Goal: Transaction & Acquisition: Purchase product/service

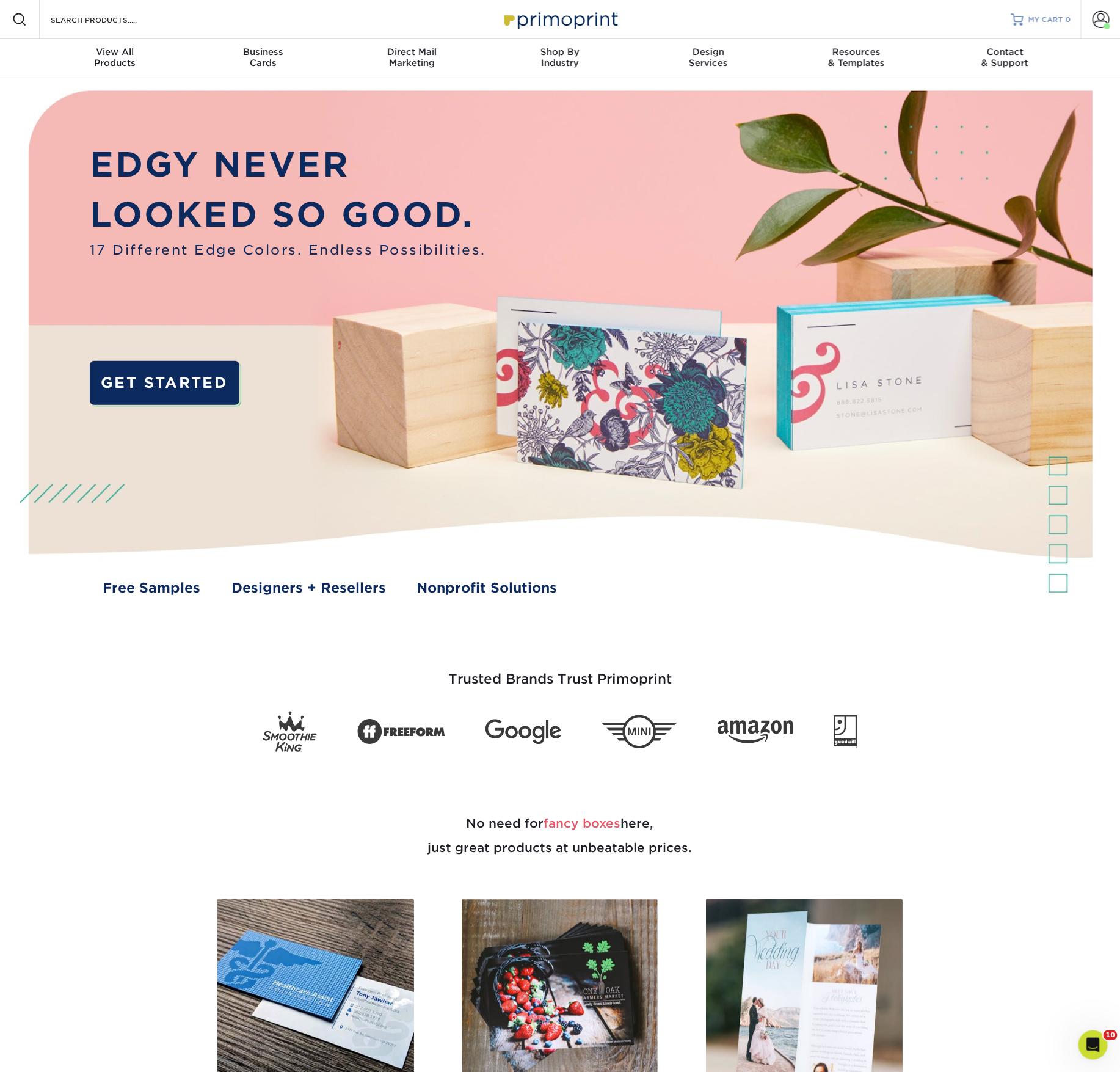
click at [1037, 22] on span "MY CART" at bounding box center [1046, 20] width 35 height 10
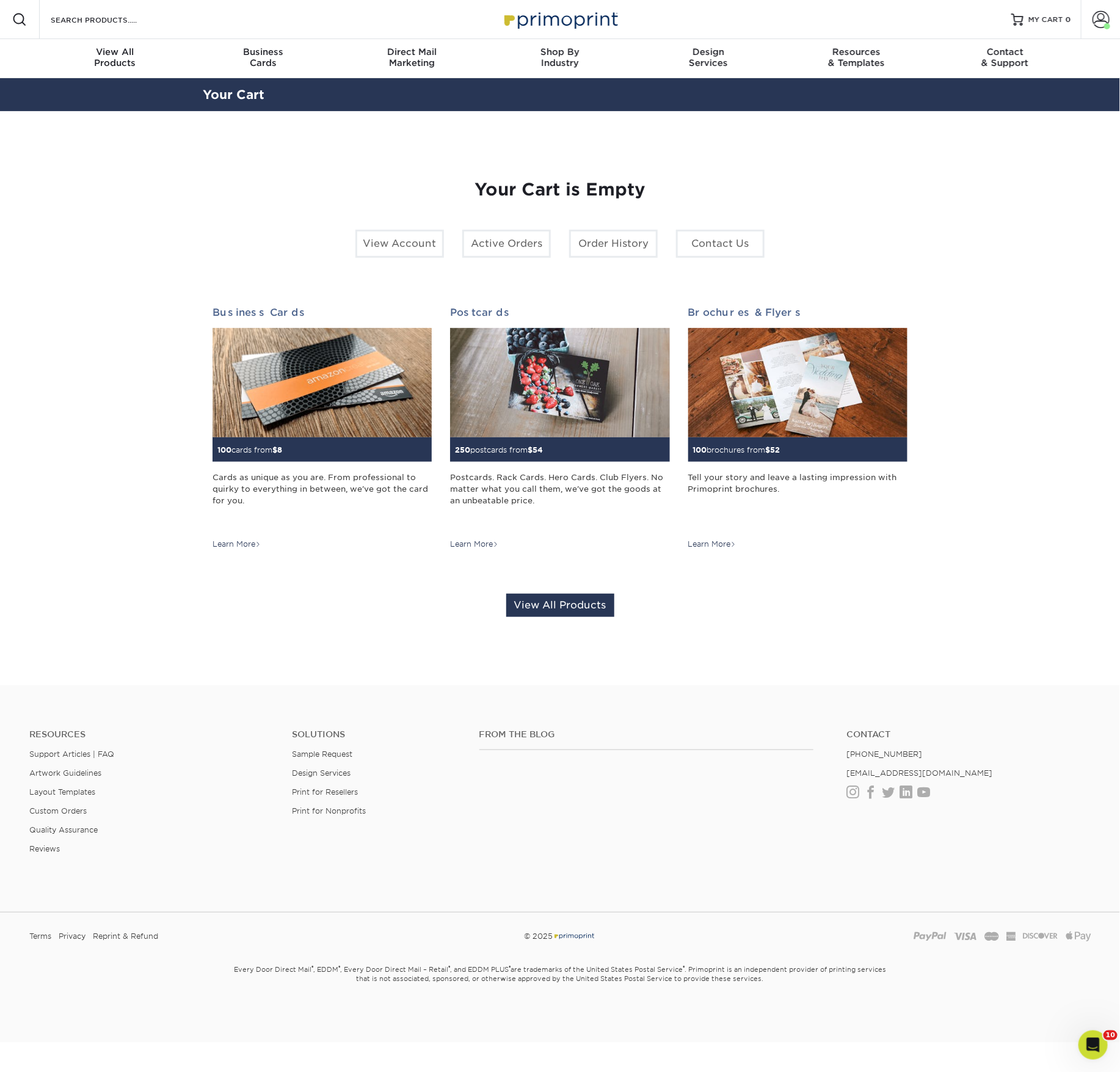
click at [616, 258] on link "Order History" at bounding box center [614, 244] width 89 height 28
click at [614, 258] on link "Order History" at bounding box center [614, 244] width 89 height 28
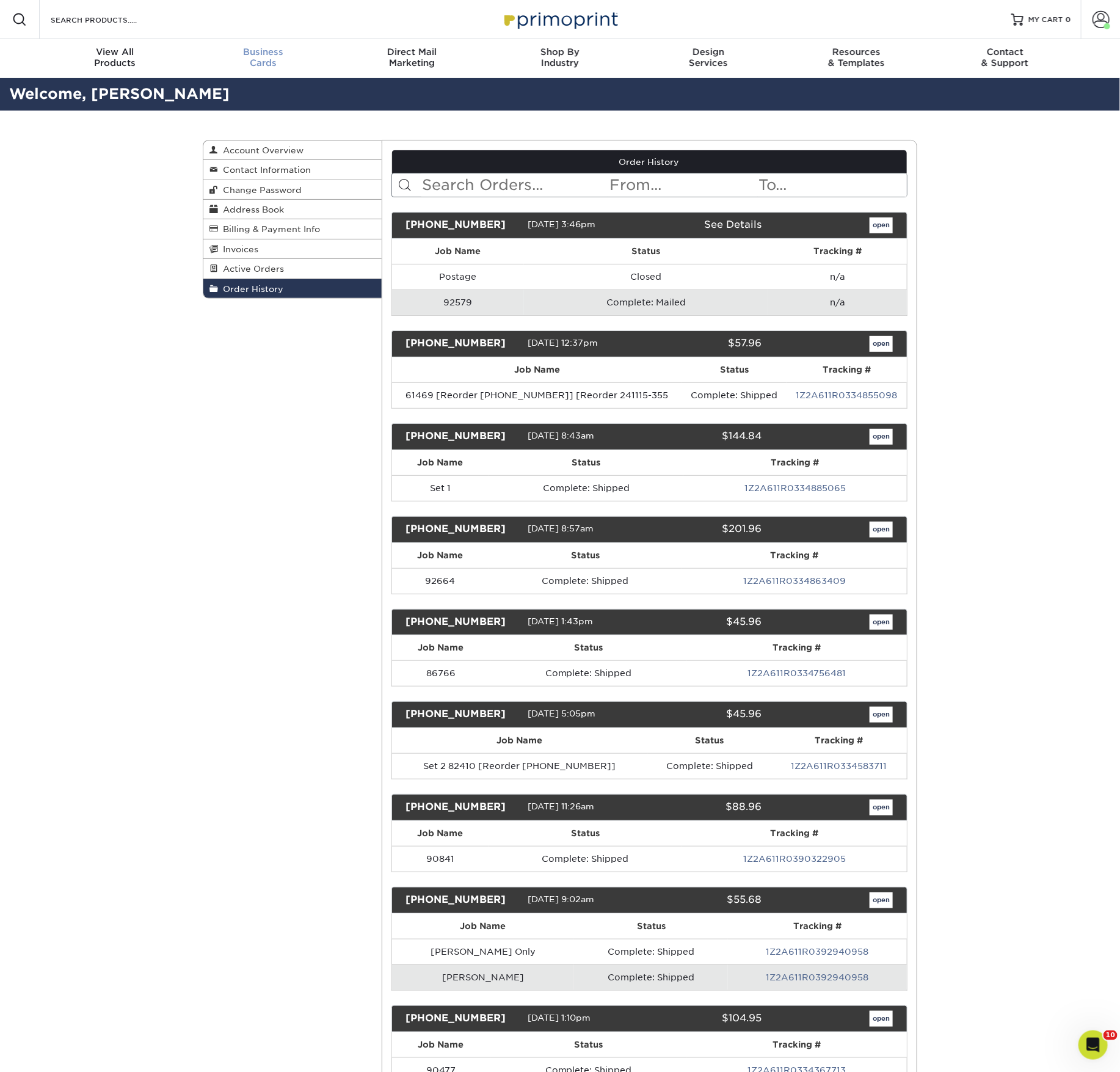
drag, startPoint x: 0, startPoint y: 0, endPoint x: 264, endPoint y: 69, distance: 272.9
click at [264, 57] on span "Business" at bounding box center [263, 52] width 148 height 11
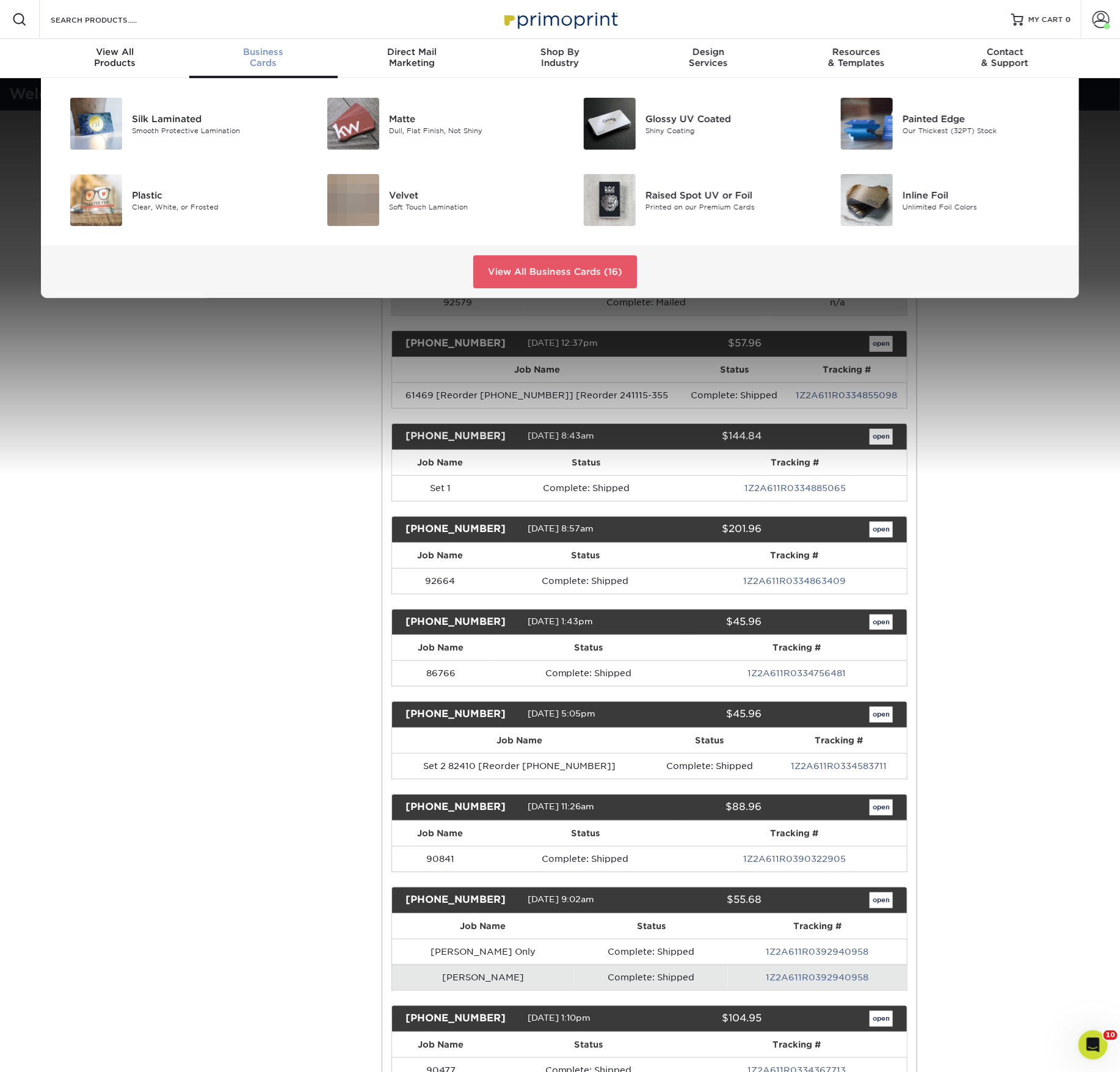
click at [396, 125] on div "Matte" at bounding box center [470, 118] width 162 height 14
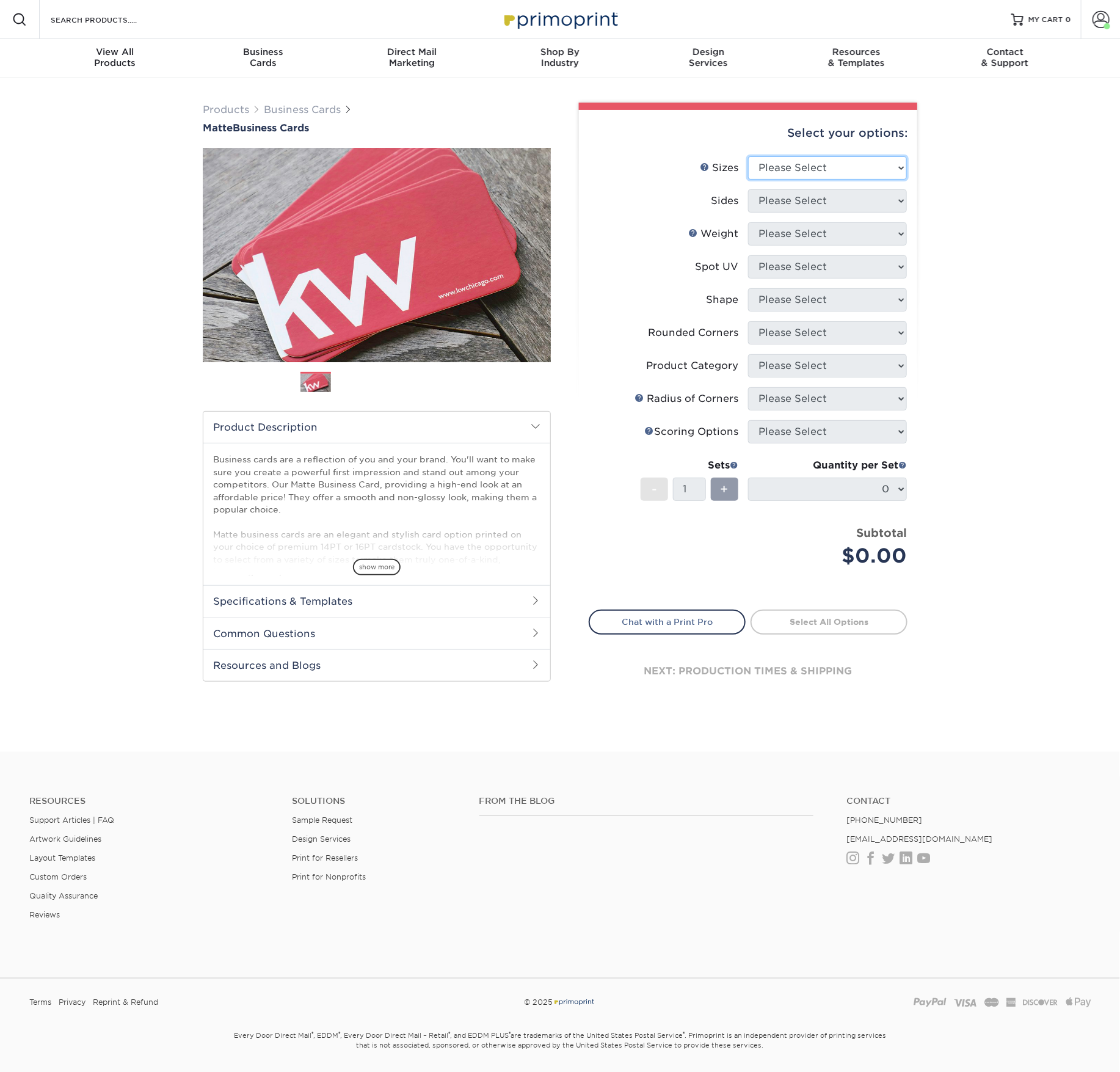
click at [804, 180] on select "Please Select 1.5" x 3.5" - Mini 1.75" x 3.5" - Mini 2" x 2" - Square 2" x 3" -…" at bounding box center [827, 168] width 159 height 24
select select "2.00x3.50"
click at [749, 180] on select "Please Select 1.5" x 3.5" - Mini 1.75" x 3.5" - Mini 2" x 2" - Square 2" x 3" -…" at bounding box center [827, 168] width 159 height 24
click at [803, 213] on select "Please Select Print Both Sides Print Front Only" at bounding box center [827, 201] width 159 height 24
select select "13abbda7-1d64-4f25-8bb2-c179b224825d"
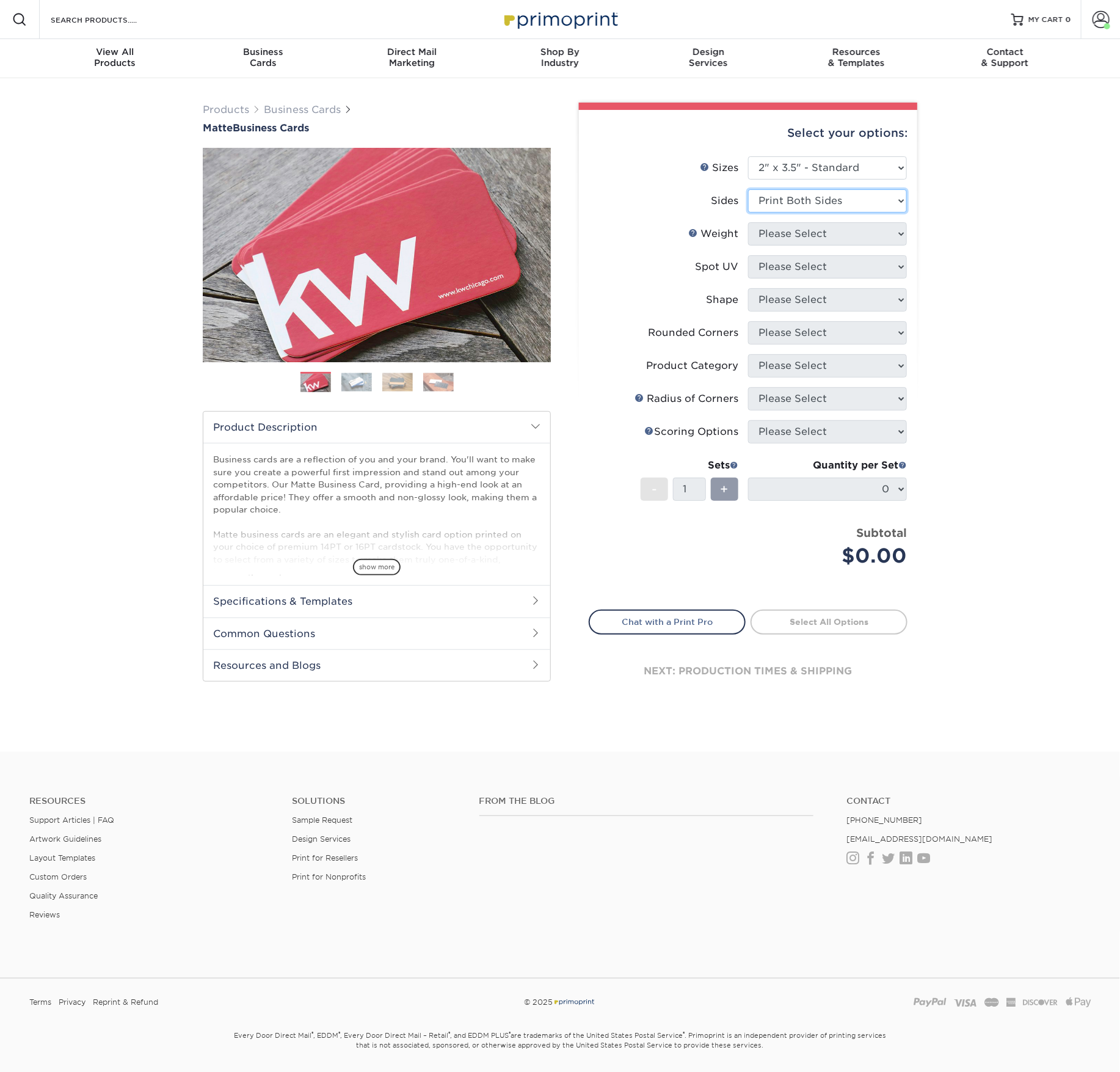
click at [749, 213] on select "Please Select Print Both Sides Print Front Only" at bounding box center [827, 201] width 159 height 24
click at [792, 245] on select "Please Select 16PT 14PT" at bounding box center [827, 234] width 159 height 24
select select "16PT"
click at [749, 245] on select "Please Select 16PT 14PT" at bounding box center [827, 234] width 159 height 24
click at [784, 279] on select "Please Select No Spot UV Front and Back (Both Sides) Front Only Back Only" at bounding box center [827, 267] width 159 height 24
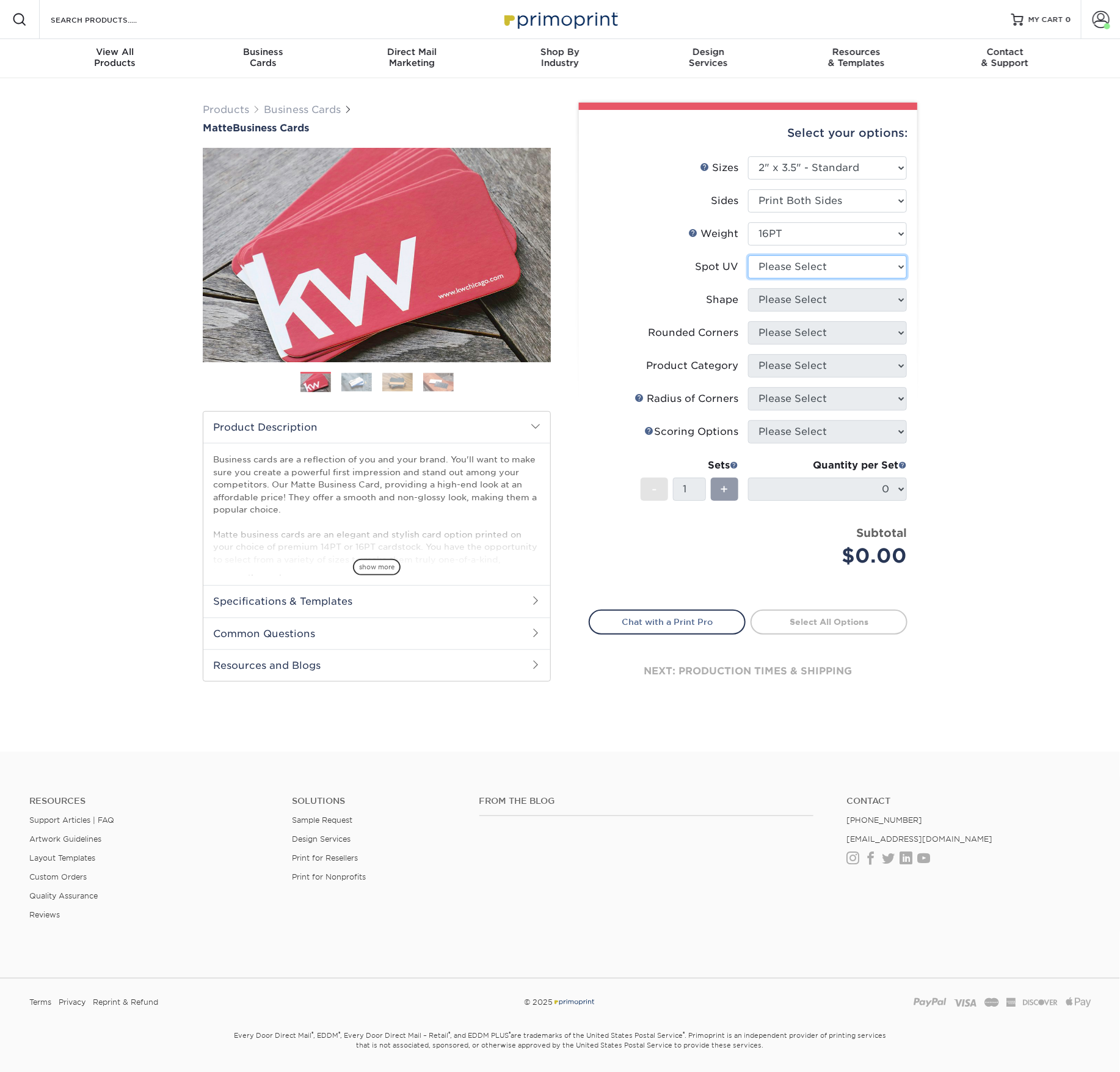
select select "3"
click at [749, 279] on select "Please Select No Spot UV Front and Back (Both Sides) Front Only Back Only" at bounding box center [827, 267] width 159 height 24
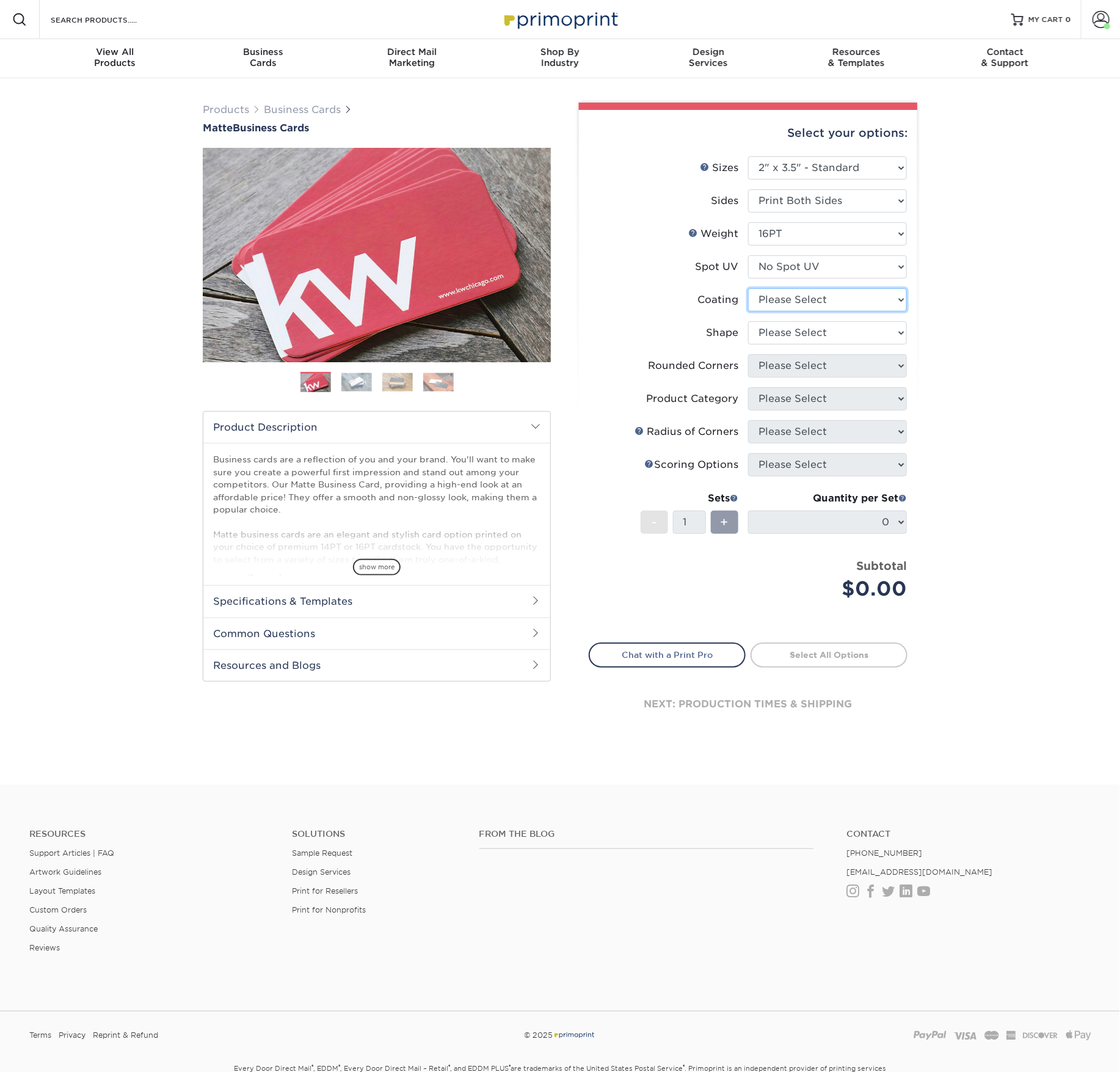
click at [779, 311] on select at bounding box center [827, 300] width 159 height 24
select select "121bb7b5-3b4d-429f-bd8d-bbf80e953313"
click at [749, 311] on select at bounding box center [827, 300] width 159 height 24
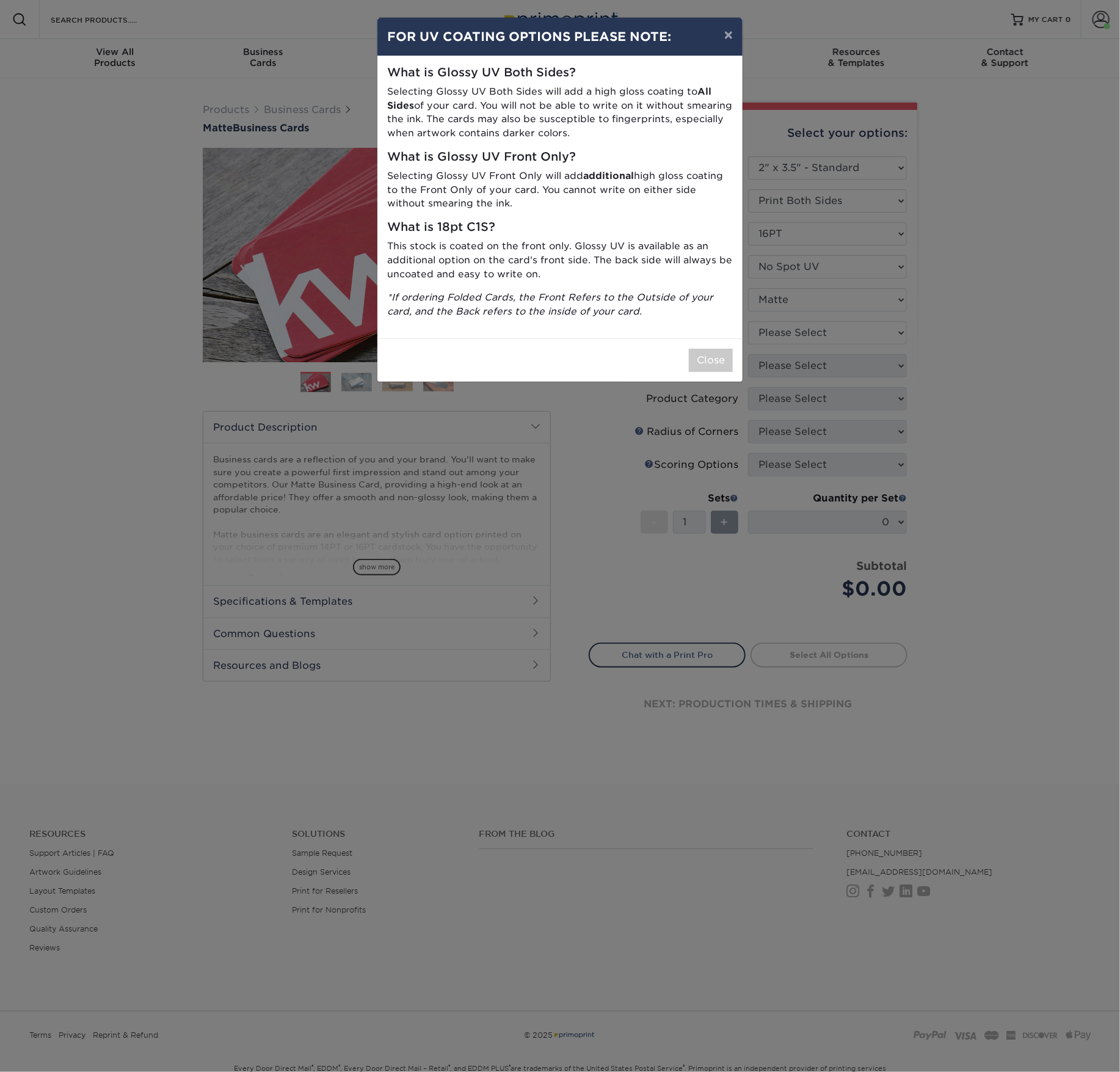
click at [787, 407] on div "× FOR UV COATING OPTIONS PLEASE NOTE: What is Glossy UV Both Sides? Selecting G…" at bounding box center [560, 536] width 1120 height 1072
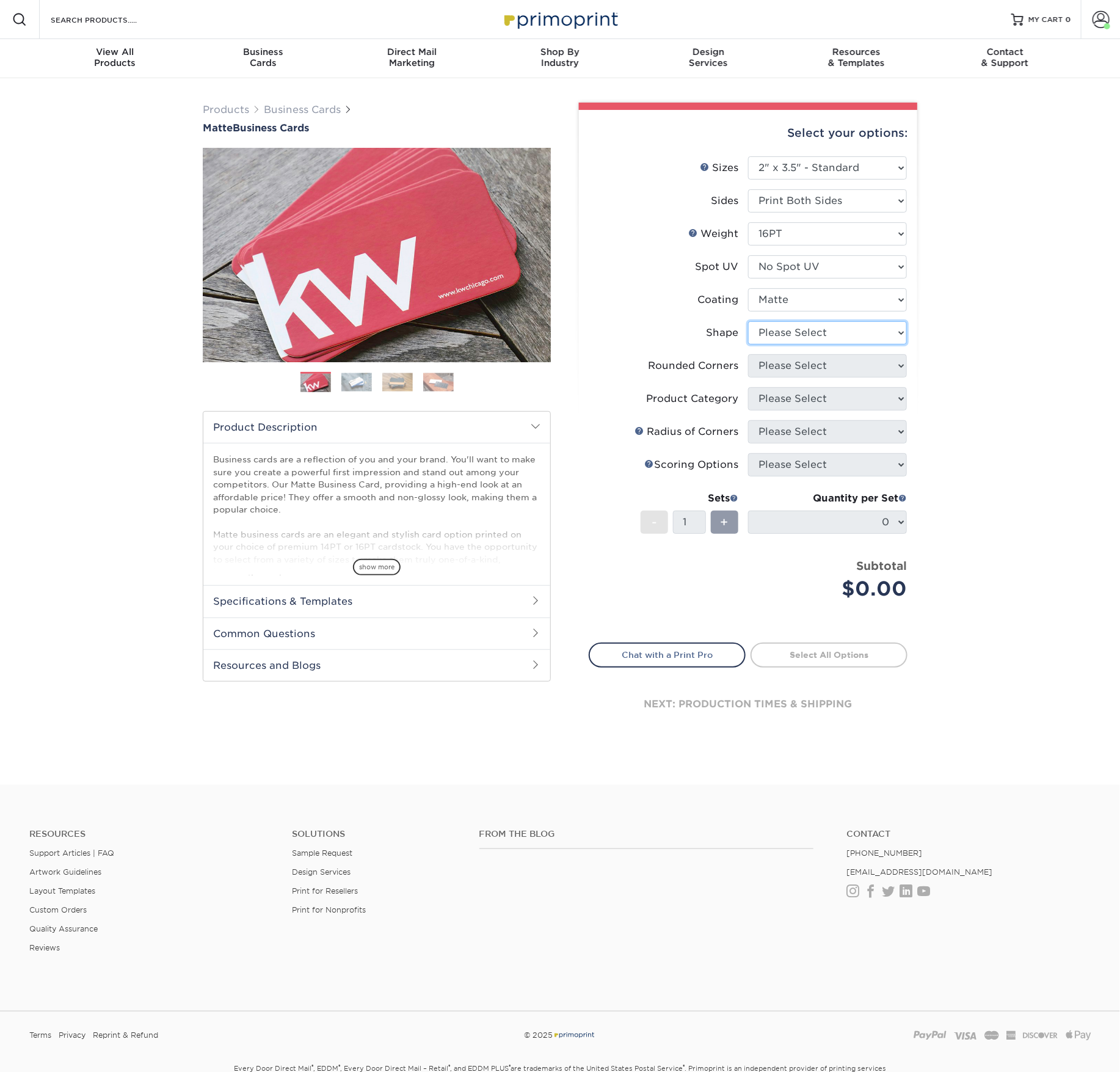
click at [782, 345] on select "Please Select Standard Oval" at bounding box center [827, 333] width 159 height 24
select select "standard"
click at [749, 345] on select "Please Select Standard Oval" at bounding box center [827, 333] width 159 height 24
click at [792, 377] on select "Please Select Yes - Round 2 Corners Yes - Round 4 Corners No" at bounding box center [827, 366] width 159 height 24
select select "0"
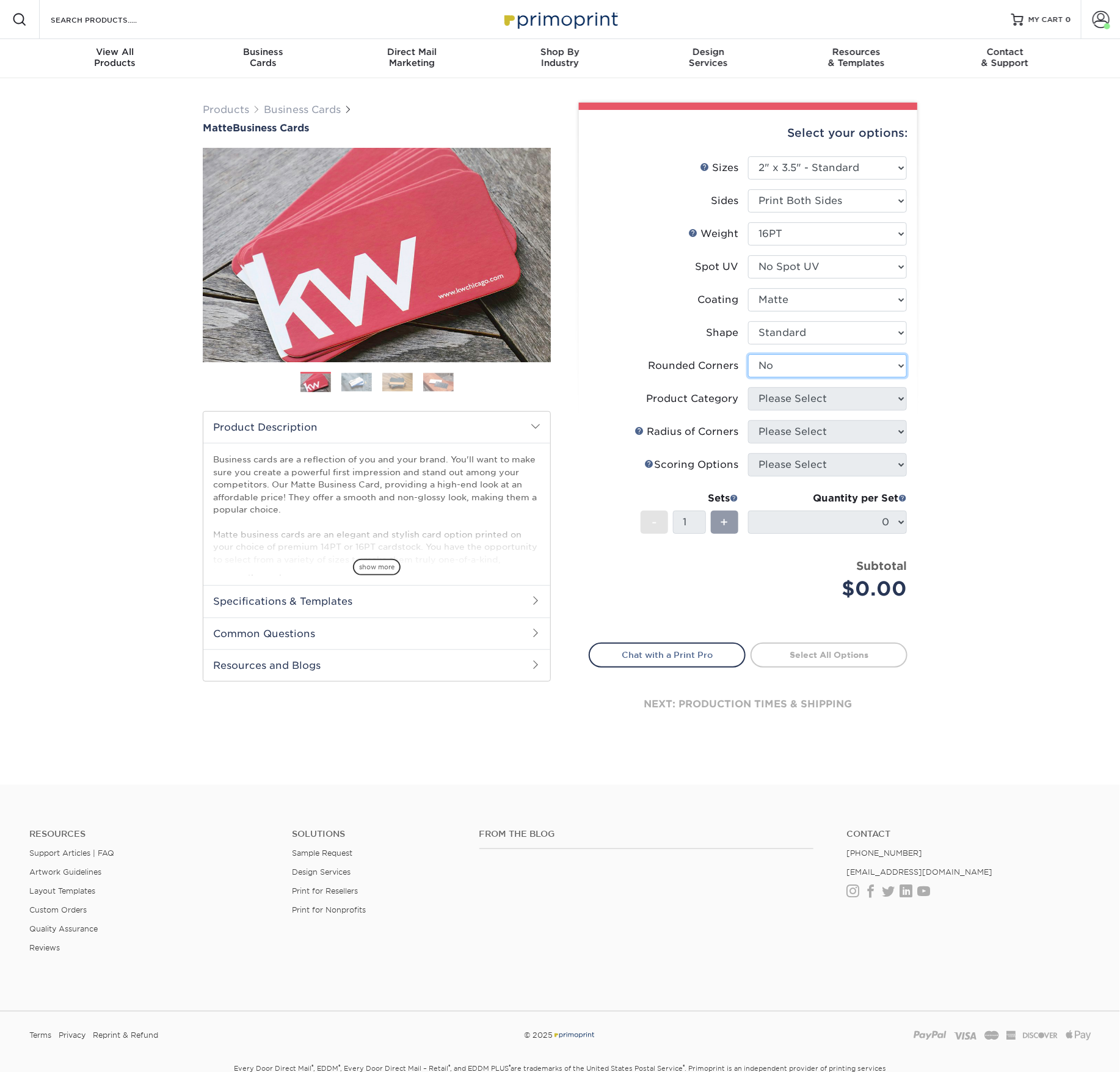
click at [749, 377] on select "Please Select Yes - Round 2 Corners Yes - Round 4 Corners No" at bounding box center [827, 366] width 159 height 24
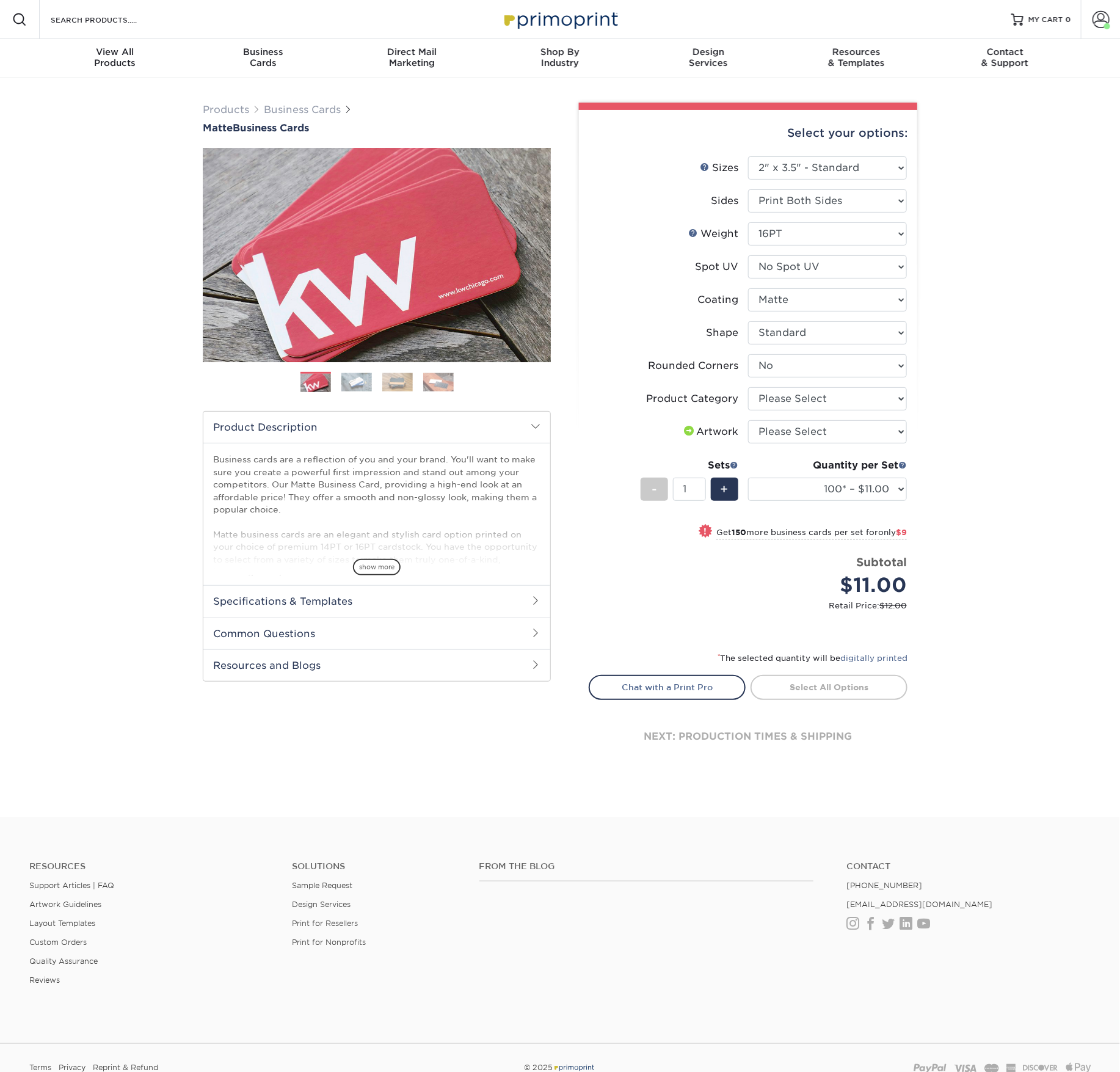
click at [817, 515] on div "Quantity per Set 100* – $11.00 250* – $20.00 500 – $39.00 1000 – $49.00 (free s…" at bounding box center [827, 486] width 159 height 57
click at [817, 501] on select "100* – $11.00 250* – $20.00 500 – $39.00 1000 – $49.00 (free shipping*) 2500 – …" at bounding box center [827, 490] width 159 height 24
select select "500 – $39.00"
click at [749, 501] on select "100* – $11.00 250* – $20.00 500 – $39.00 1000 – $49.00 (free shipping*) 2500 – …" at bounding box center [827, 490] width 159 height 24
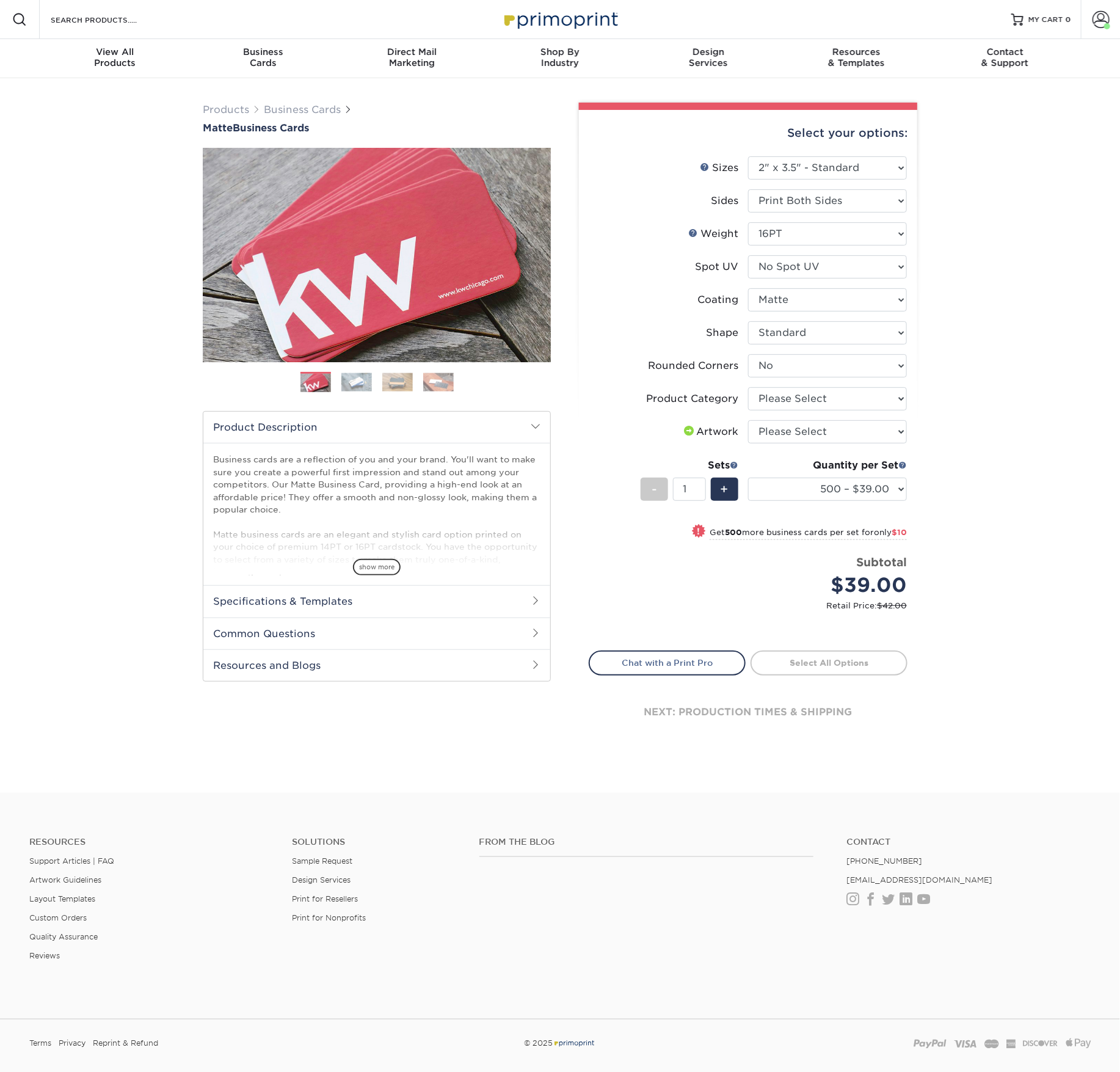
click at [650, 601] on div "Price per set $39.00" at bounding box center [668, 577] width 159 height 46
click at [815, 411] on select "Please Select Business Cards" at bounding box center [827, 399] width 159 height 24
select select "3b5148f1-0588-4f88-a218-97bcfdce65c1"
click at [749, 411] on select "Please Select Business Cards" at bounding box center [827, 399] width 159 height 24
click at [798, 443] on select "Please Select I will upload files I need a design - $100" at bounding box center [827, 432] width 159 height 24
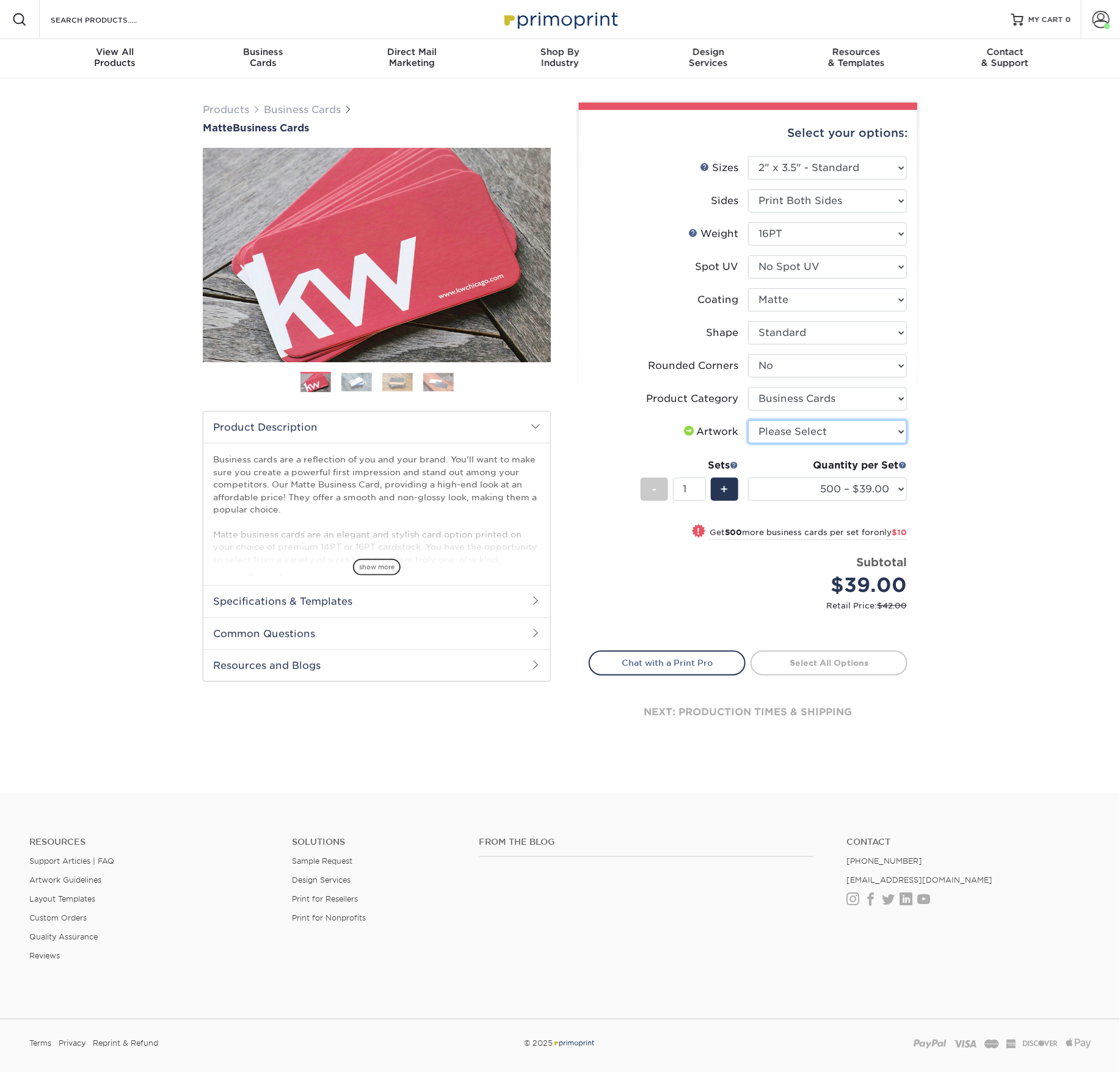
select select "upload"
click at [749, 443] on select "Please Select I will upload files I need a design - $100" at bounding box center [827, 432] width 159 height 24
click at [651, 601] on div "Price per set $39.00" at bounding box center [668, 577] width 159 height 46
click at [818, 672] on link "Proceed to Shipping" at bounding box center [829, 662] width 157 height 22
type input "Set 1"
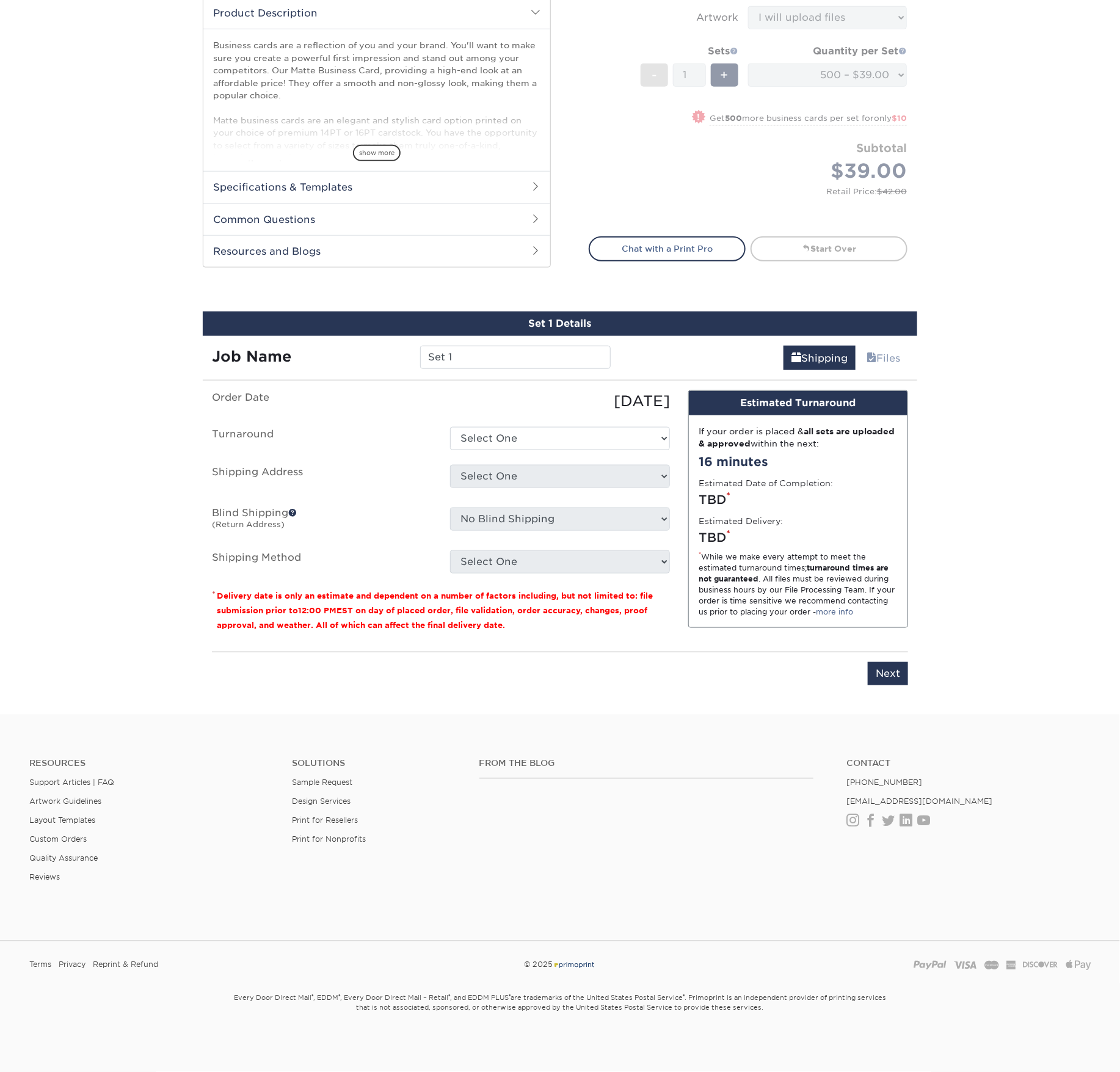
scroll to position [795, 0]
click at [491, 427] on select "Select One 2-4 Business Days 2 Day Next Business Day" at bounding box center [560, 439] width 220 height 24
select select "537feecc-bbf3-4c5a-82cb-a8dbf54f53c4"
click at [450, 427] on select "Select One 2-4 Business Days 2 Day Next Business Day" at bounding box center [560, 439] width 220 height 24
click at [471, 346] on input "Set 1" at bounding box center [515, 358] width 190 height 24
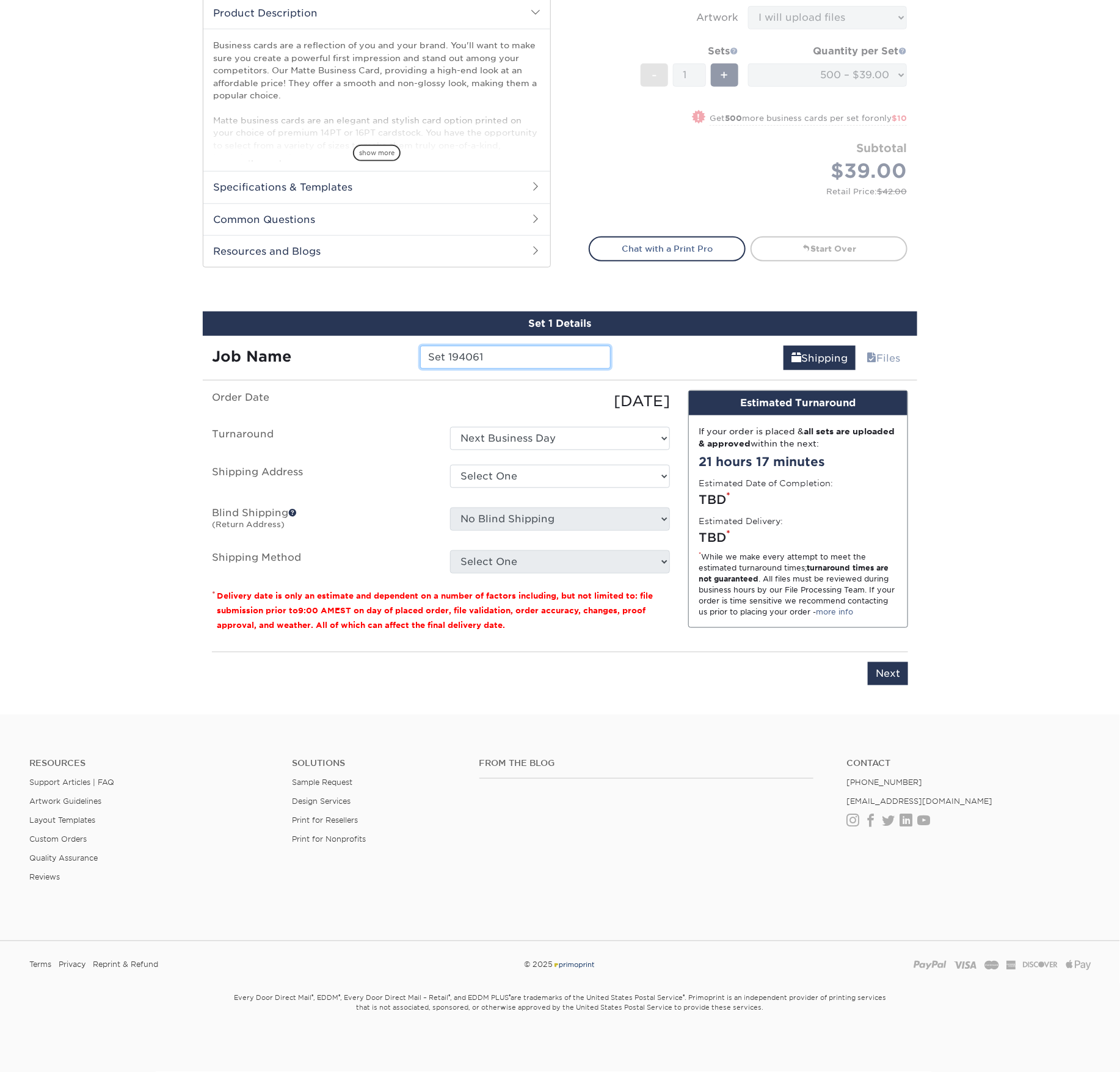
drag, startPoint x: 471, startPoint y: 145, endPoint x: 326, endPoint y: 134, distance: 145.4
click at [326, 346] on div "Job Name Set 194061" at bounding box center [411, 358] width 417 height 24
type input "94061"
click at [709, 715] on footer "Resources Support Articles | FAQ Artwork Guidelines Layout Templates Custom Ord…" at bounding box center [560, 893] width 1120 height 357
click at [530, 465] on select "Select One ACTION Alejandra Barragan Alicia Ramos AMEX Ariel Balbuena Aspen Rid…" at bounding box center [560, 477] width 220 height 24
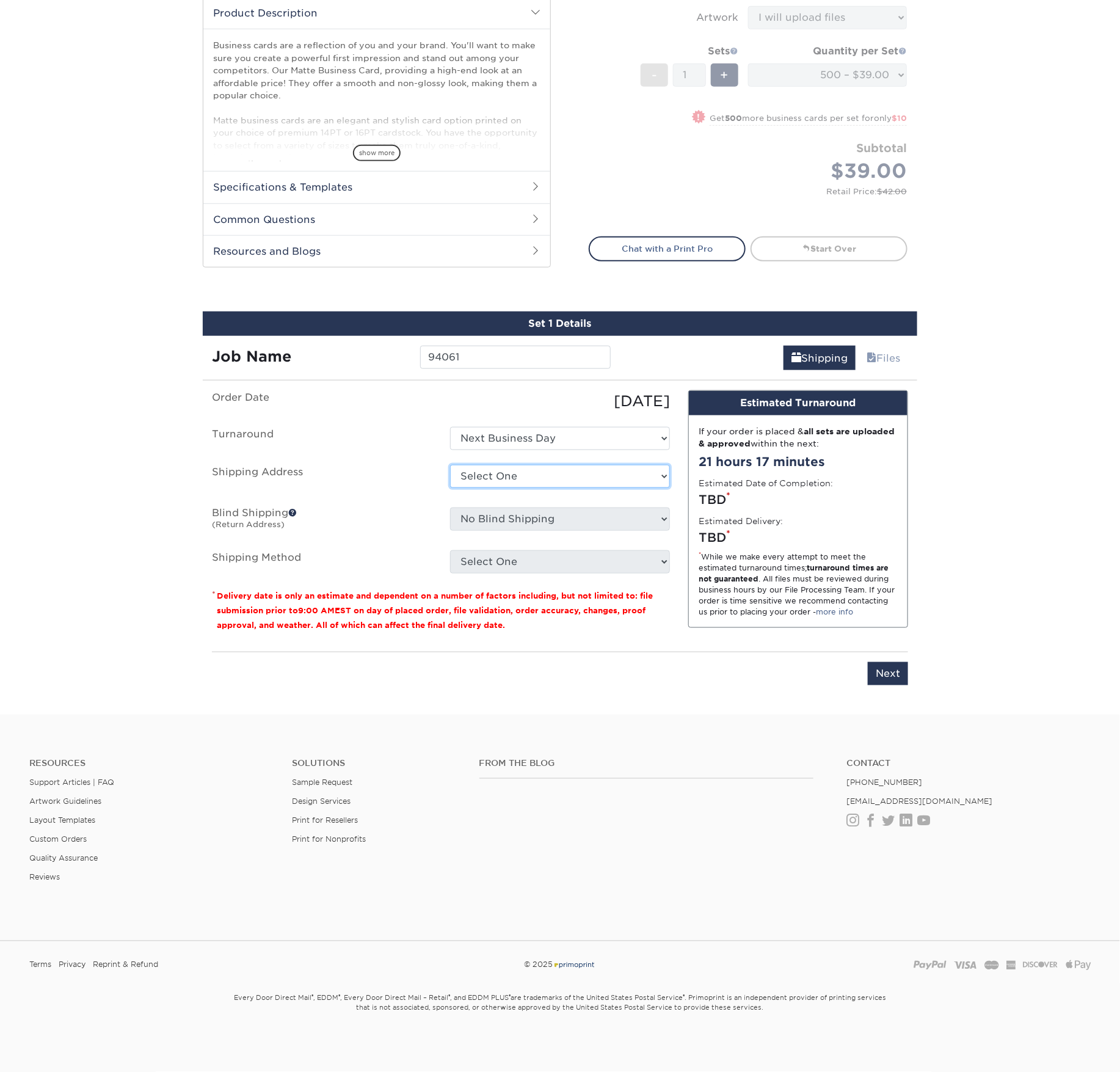
select select "282127"
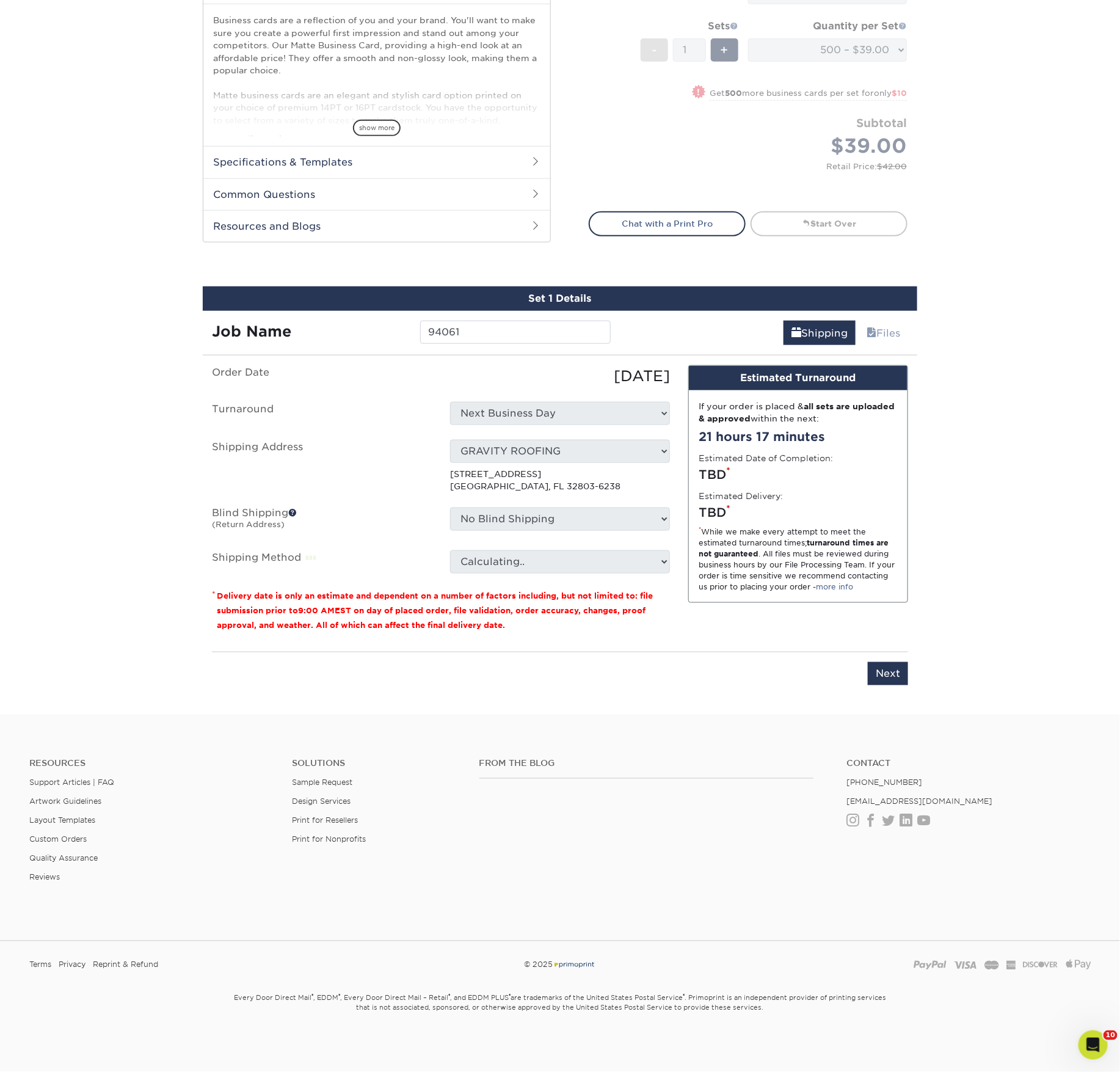
scroll to position [0, 0]
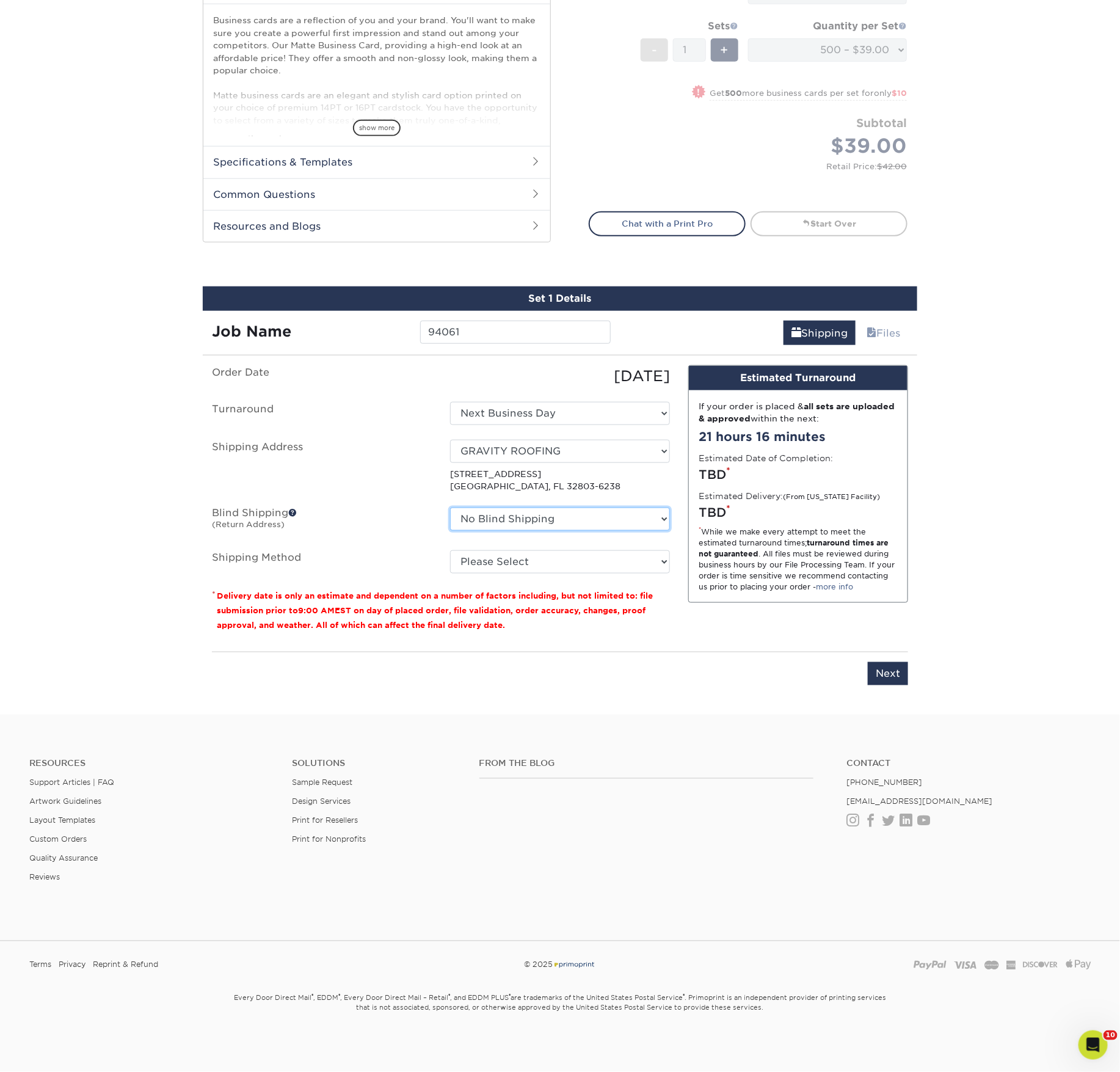
click at [552, 508] on select "No Blind Shipping ACTION Alejandra Barragan Alicia Ramos AMEX Ariel Balbuena As…" at bounding box center [560, 520] width 220 height 24
click at [450, 508] on select "No Blind Shipping ACTION Alejandra Barragan Alicia Ramos AMEX Ariel Balbuena As…" at bounding box center [560, 520] width 220 height 24
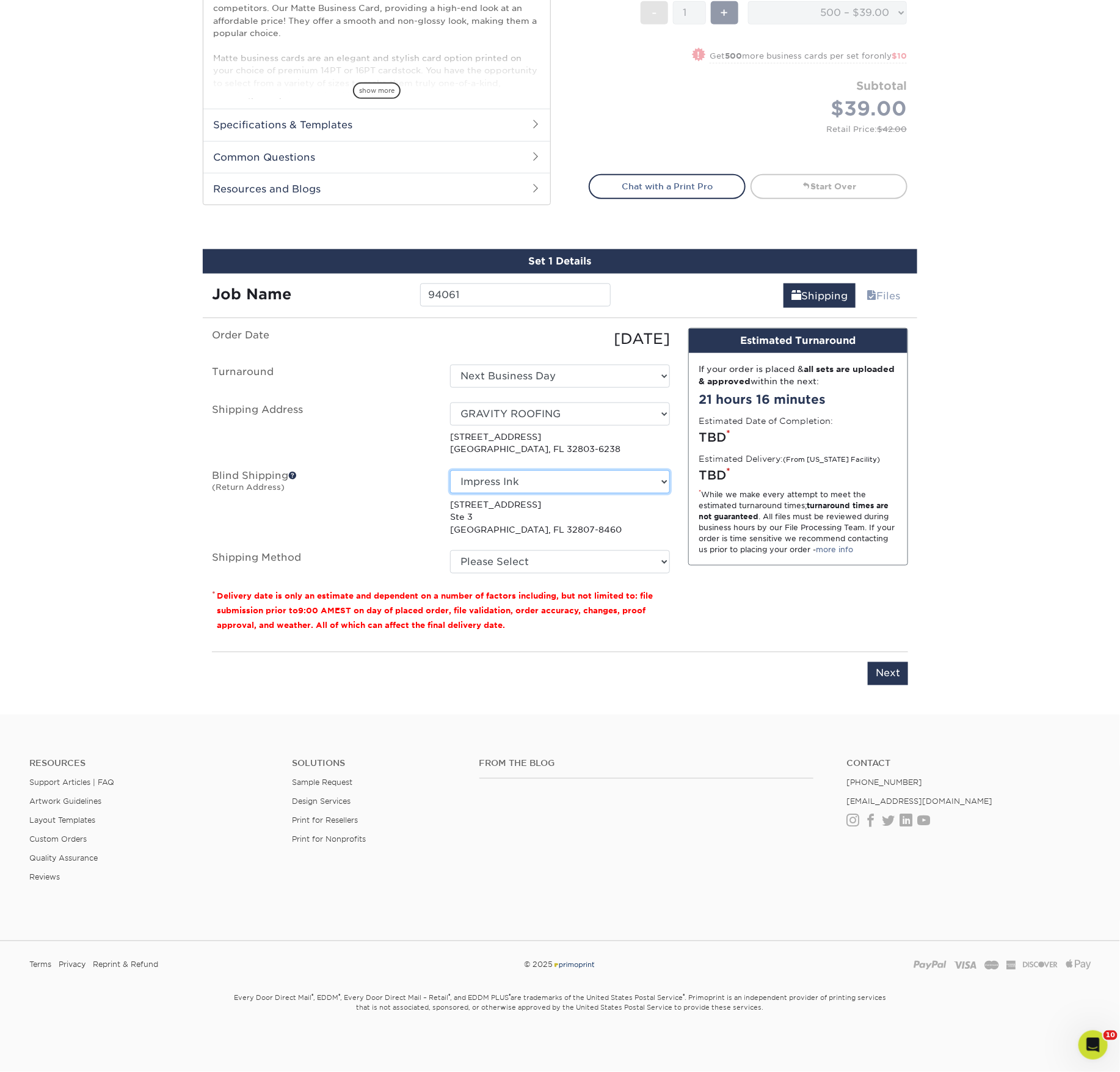
click at [510, 471] on select "No Blind Shipping ACTION Alejandra Barragan Alicia Ramos AMEX Ariel Balbuena As…" at bounding box center [560, 482] width 220 height 24
select select "54022"
click at [450, 471] on select "No Blind Shipping ACTION Alejandra Barragan Alicia Ramos AMEX Ariel Balbuena As…" at bounding box center [560, 482] width 220 height 24
click at [518, 550] on select "Please Select Ground Shipping (+$8.96) 3 Day Shipping Service (+$20.04) 2 Day A…" at bounding box center [560, 562] width 220 height 24
select select "03"
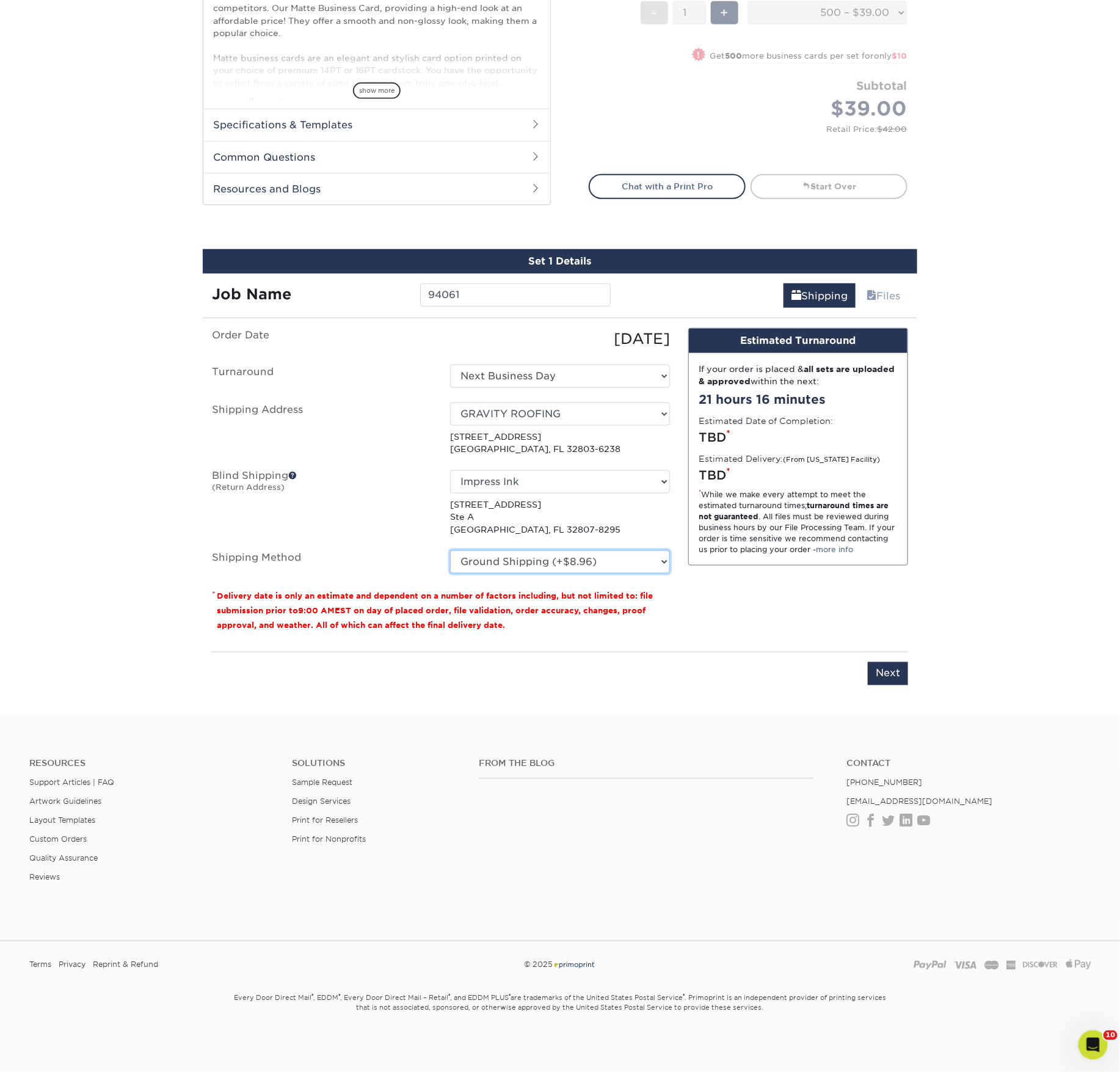
click at [450, 550] on select "Please Select Ground Shipping (+$8.96) 3 Day Shipping Service (+$20.04) 2 Day A…" at bounding box center [560, 562] width 220 height 24
click at [696, 652] on div "Please enter job name and select desired turnaround time, shipping address and …" at bounding box center [560, 669] width 696 height 33
click at [878, 662] on input "Next" at bounding box center [888, 674] width 40 height 24
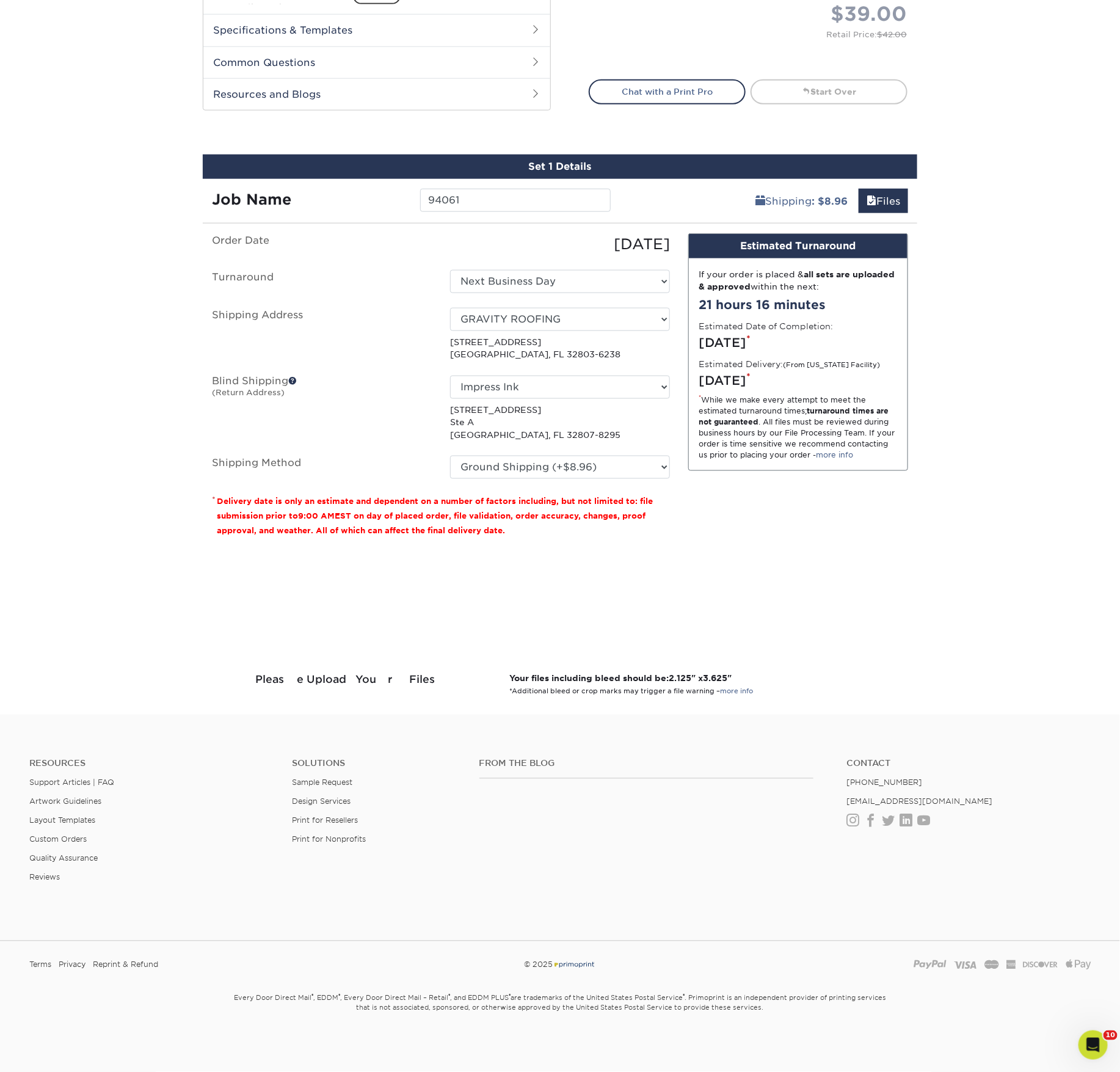
scroll to position [750, 0]
